Goal: Information Seeking & Learning: Learn about a topic

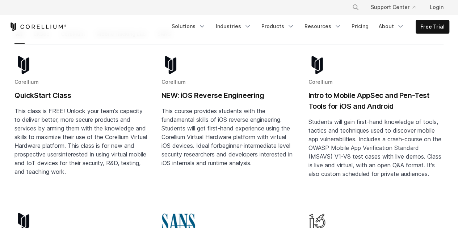
scroll to position [122, 0]
click at [372, 92] on h2 "Intro to Mobile AppSec and Pen-Test Tools for iOS and Android" at bounding box center [375, 101] width 135 height 22
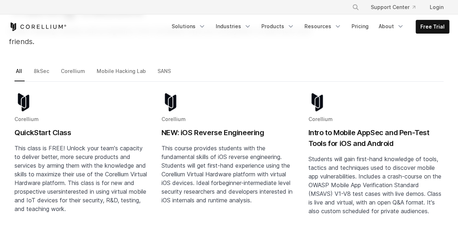
scroll to position [84, 0]
click at [67, 67] on link "Corellium" at bounding box center [73, 74] width 28 height 15
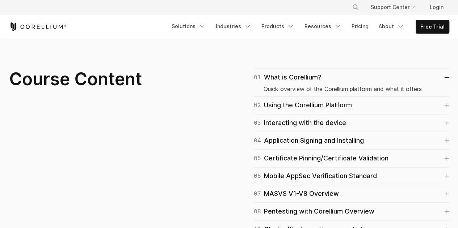
scroll to position [460, 0]
click at [368, 104] on link "02 Using the Corellium Platform" at bounding box center [351, 105] width 195 height 10
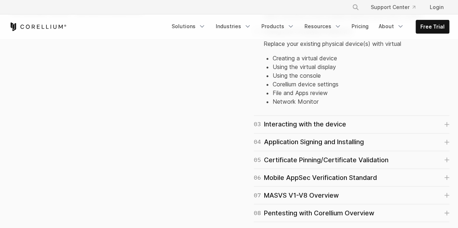
scroll to position [543, 0]
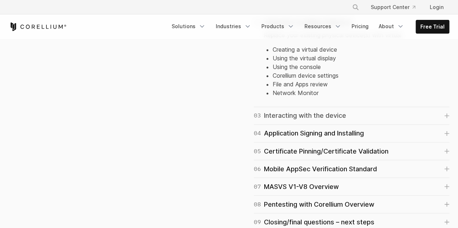
click at [362, 115] on link "03 Interacting with the device" at bounding box center [351, 116] width 195 height 10
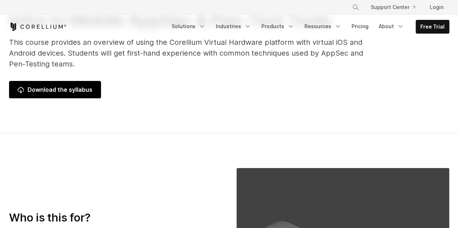
scroll to position [0, 0]
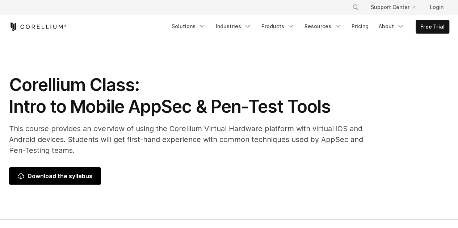
click at [66, 172] on span "Download the syllabus" at bounding box center [55, 176] width 75 height 9
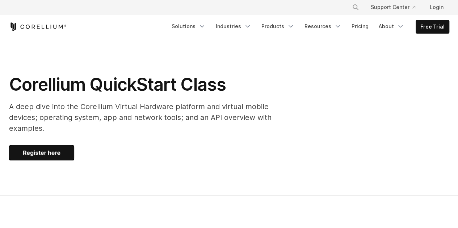
click at [62, 145] on img at bounding box center [41, 152] width 65 height 15
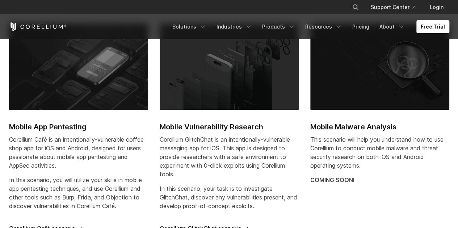
scroll to position [332, 0]
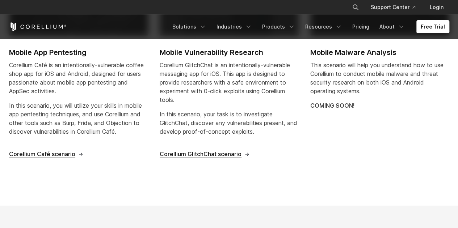
click at [34, 145] on link "Mobile App Pentesting Corellium Café is an intentionally-vulnerable coffee shop…" at bounding box center [78, 53] width 139 height 209
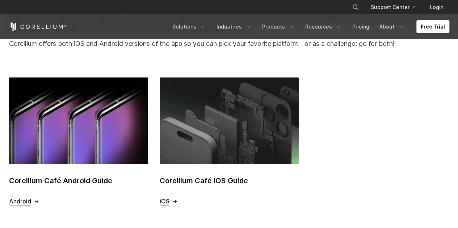
scroll to position [287, 0]
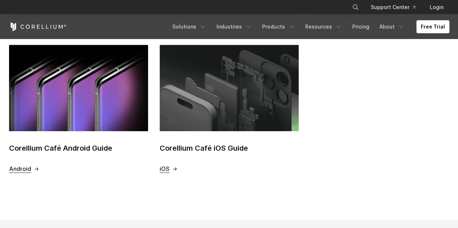
click at [164, 169] on span "iOS" at bounding box center [165, 169] width 10 height 8
click at [32, 161] on link "Corellium Café Android Guide Android" at bounding box center [78, 109] width 139 height 128
click at [200, 23] on link "Solutions" at bounding box center [189, 26] width 43 height 13
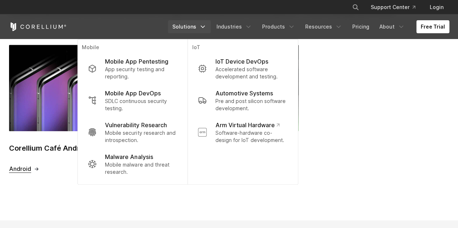
click at [382, 93] on div "Corellium Café Android Guide Android Corellium Café iOS Guide iOS" at bounding box center [234, 109] width 451 height 128
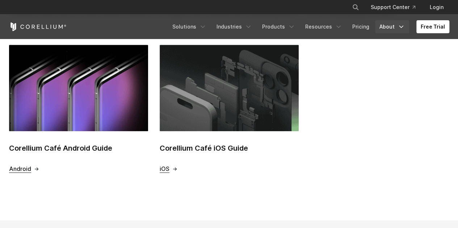
click at [396, 29] on link "About" at bounding box center [392, 26] width 34 height 13
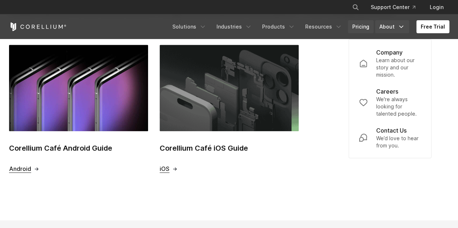
click at [365, 20] on link "Pricing" at bounding box center [361, 26] width 26 height 13
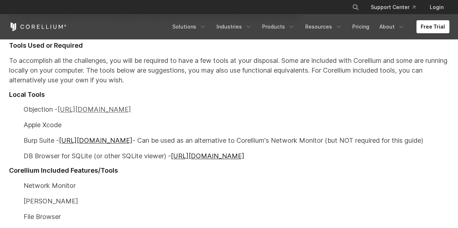
scroll to position [408, 0]
click at [131, 109] on link "https://github.com/sensepost/objection" at bounding box center [94, 110] width 73 height 8
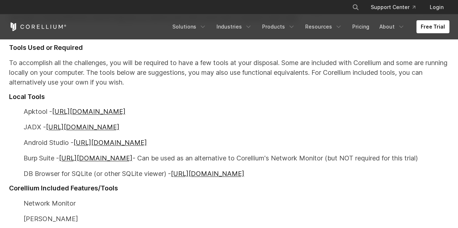
scroll to position [397, 0]
click at [237, 174] on link "[URL][DOMAIN_NAME]" at bounding box center [207, 174] width 73 height 8
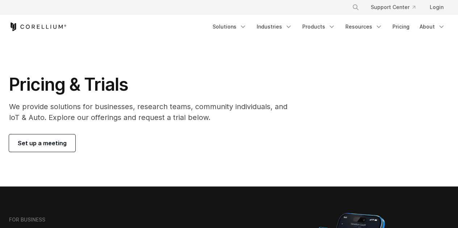
click at [27, 28] on icon "Corellium Home" at bounding box center [38, 26] width 58 height 9
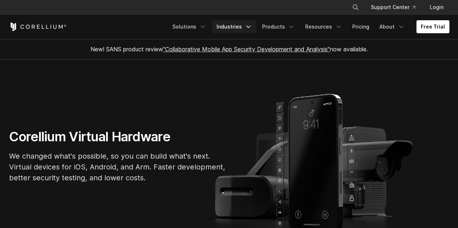
click at [254, 22] on link "Industries" at bounding box center [234, 26] width 44 height 13
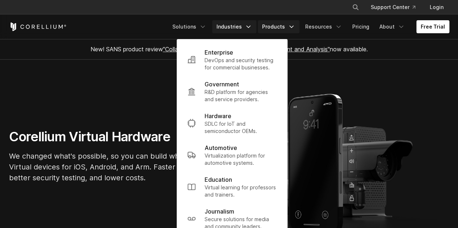
click at [290, 24] on link "Products" at bounding box center [279, 26] width 42 height 13
